Goal: Task Accomplishment & Management: Use online tool/utility

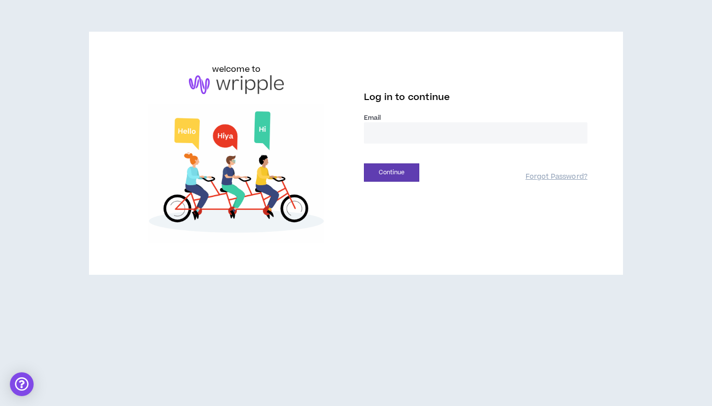
type input "**********"
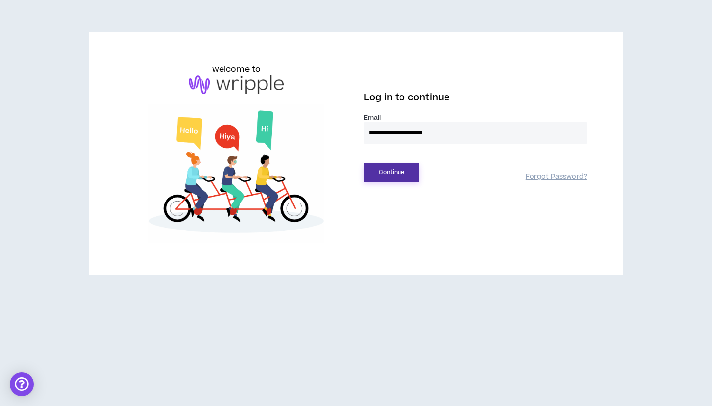
click at [402, 176] on button "Continue" at bounding box center [391, 172] width 55 height 18
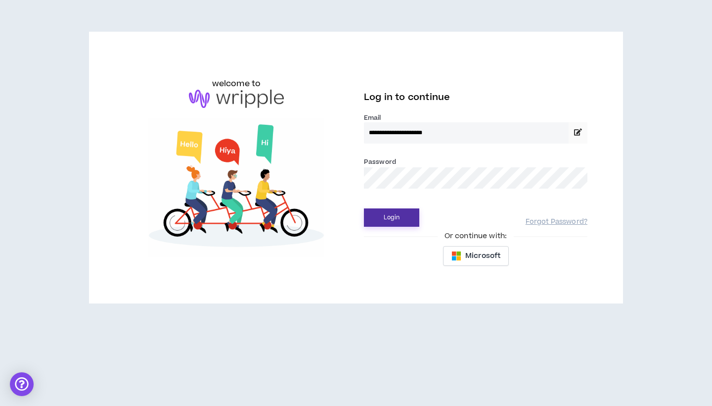
click at [384, 216] on button "Login" at bounding box center [391, 217] width 55 height 18
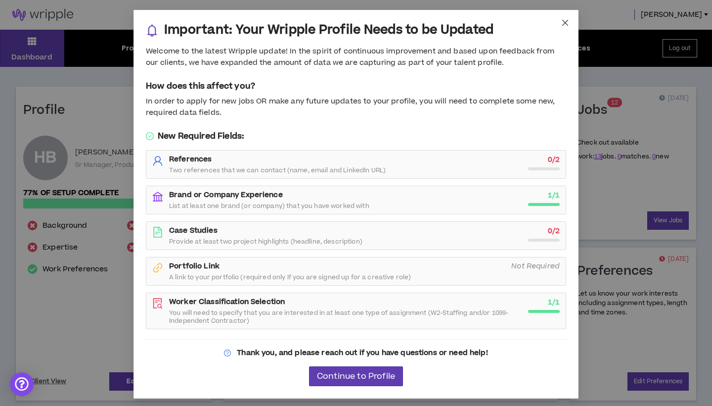
click at [562, 26] on icon "close" at bounding box center [566, 23] width 8 height 8
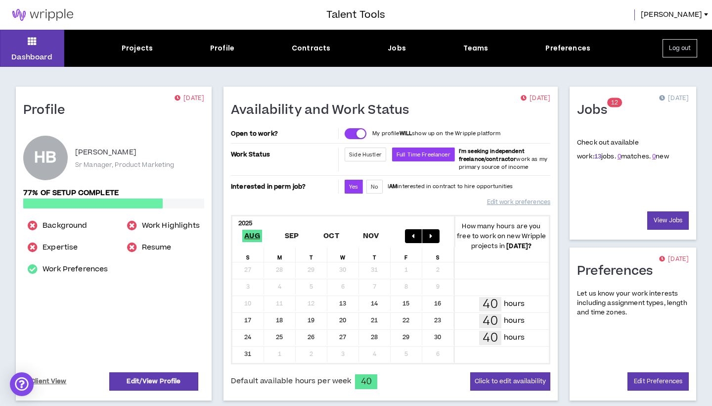
click at [595, 158] on link "13" at bounding box center [598, 156] width 7 height 9
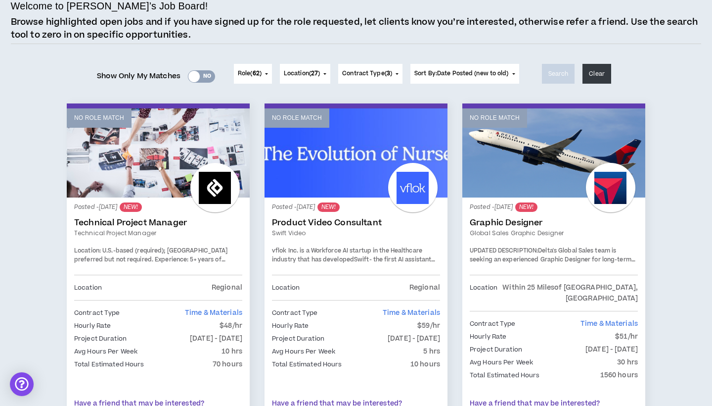
scroll to position [74, 0]
click at [360, 174] on link "No Role Match" at bounding box center [356, 152] width 183 height 89
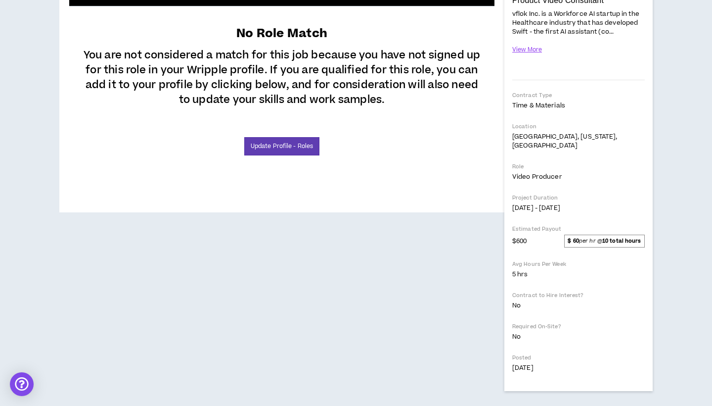
scroll to position [264, 0]
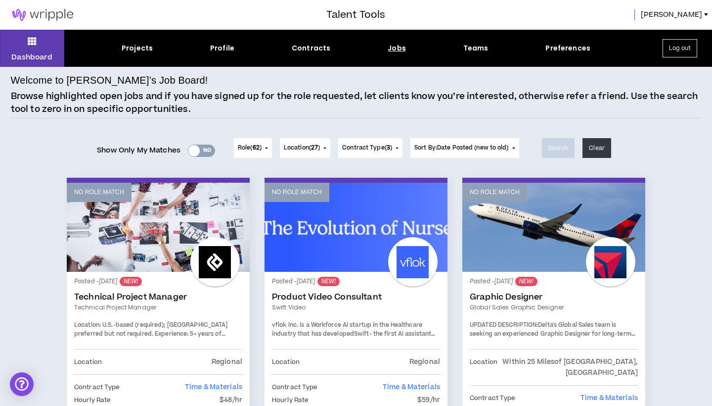
click at [397, 48] on div "Jobs" at bounding box center [397, 48] width 18 height 10
click at [395, 49] on div "Jobs" at bounding box center [397, 48] width 18 height 10
click at [394, 47] on div "Jobs" at bounding box center [397, 48] width 18 height 10
